Goal: Task Accomplishment & Management: Complete application form

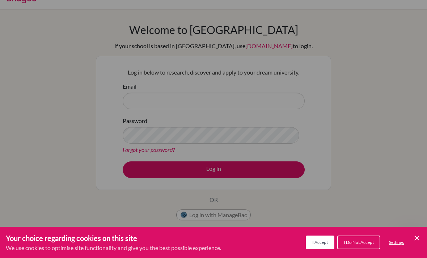
click at [252, 97] on div "Cookie Preferences" at bounding box center [213, 129] width 427 height 258
click at [252, 100] on div "Cookie Preferences" at bounding box center [213, 129] width 427 height 258
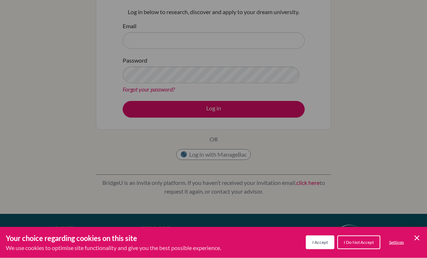
click at [320, 245] on span "I Accept" at bounding box center [320, 242] width 16 height 5
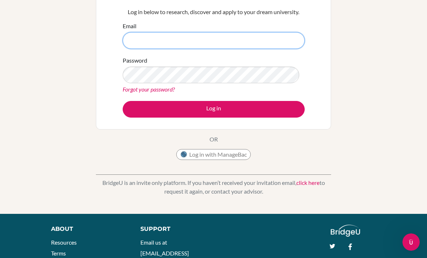
click at [250, 40] on input "Email" at bounding box center [214, 40] width 182 height 17
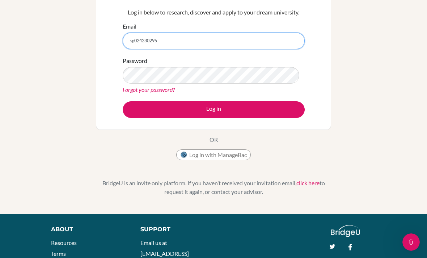
click at [264, 42] on input "sg024230295" at bounding box center [214, 41] width 182 height 17
type input "sg024230295@middleton.edu.sg"
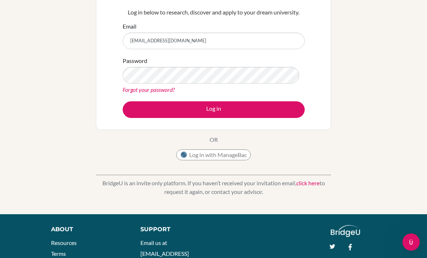
click at [278, 107] on button "Log in" at bounding box center [214, 109] width 182 height 17
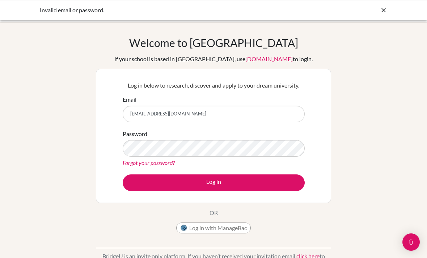
click at [164, 160] on link "Forgot your password?" at bounding box center [149, 162] width 52 height 7
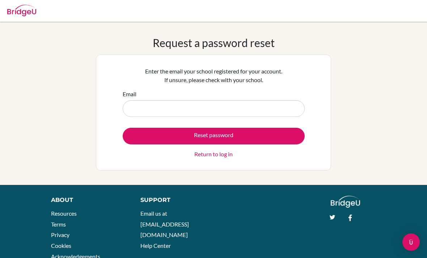
click at [225, 111] on input "Email" at bounding box center [214, 108] width 182 height 17
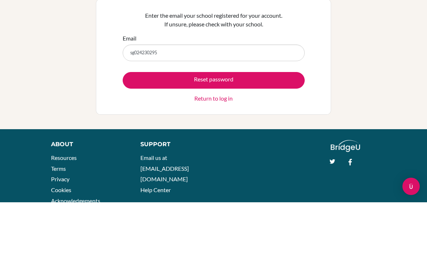
click at [231, 128] on button "Reset password" at bounding box center [214, 136] width 182 height 17
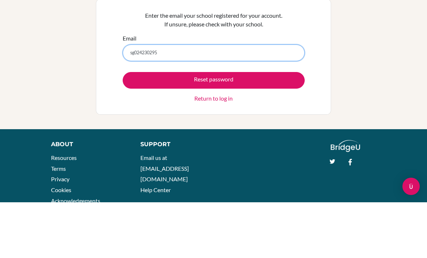
click at [246, 100] on input "sg024230295" at bounding box center [214, 108] width 182 height 17
type input "[EMAIL_ADDRESS][DOMAIN_NAME]"
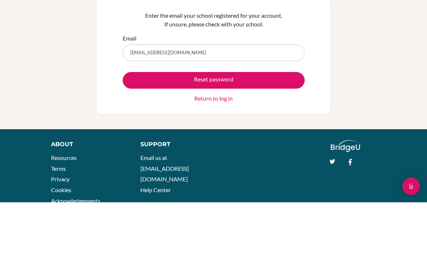
click at [250, 128] on button "Reset password" at bounding box center [214, 136] width 182 height 17
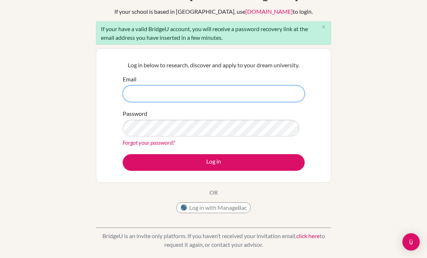
scroll to position [47, 0]
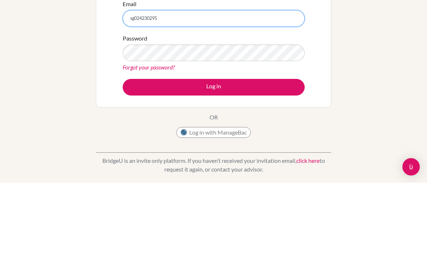
click at [246, 85] on input "sg024230295" at bounding box center [214, 93] width 182 height 17
type input "[EMAIL_ADDRESS][DOMAIN_NAME]"
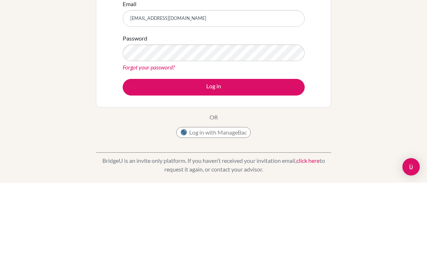
click at [269, 154] on button "Log in" at bounding box center [214, 162] width 182 height 17
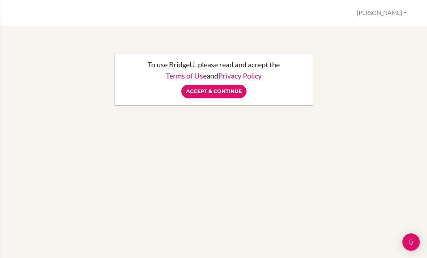
click at [206, 92] on input "Accept & Continue" at bounding box center [213, 91] width 65 height 13
click at [191, 90] on div "Accept & Continue" at bounding box center [214, 91] width 184 height 13
